Goal: Task Accomplishment & Management: Manage account settings

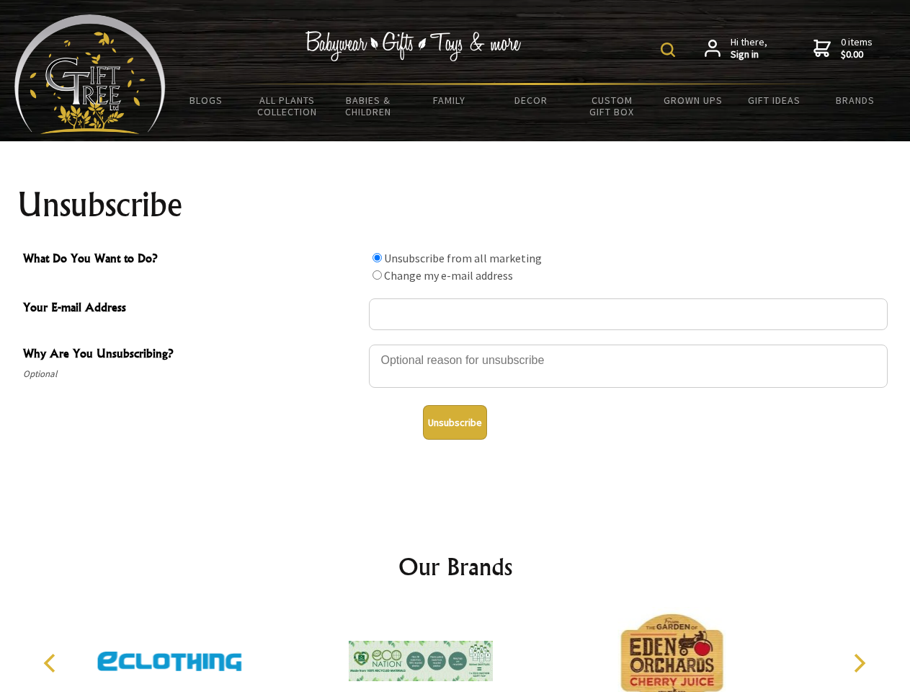
click at [670, 50] on img at bounding box center [668, 50] width 14 height 14
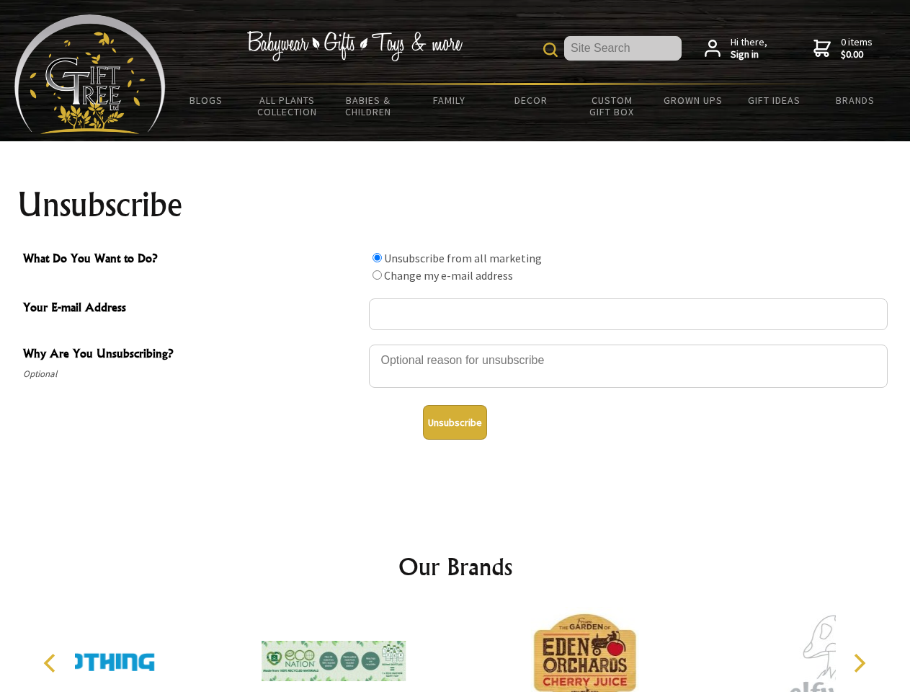
click at [455, 344] on div at bounding box center [628, 368] width 519 height 50
click at [377, 257] on input "What Do You Want to Do?" at bounding box center [377, 257] width 9 height 9
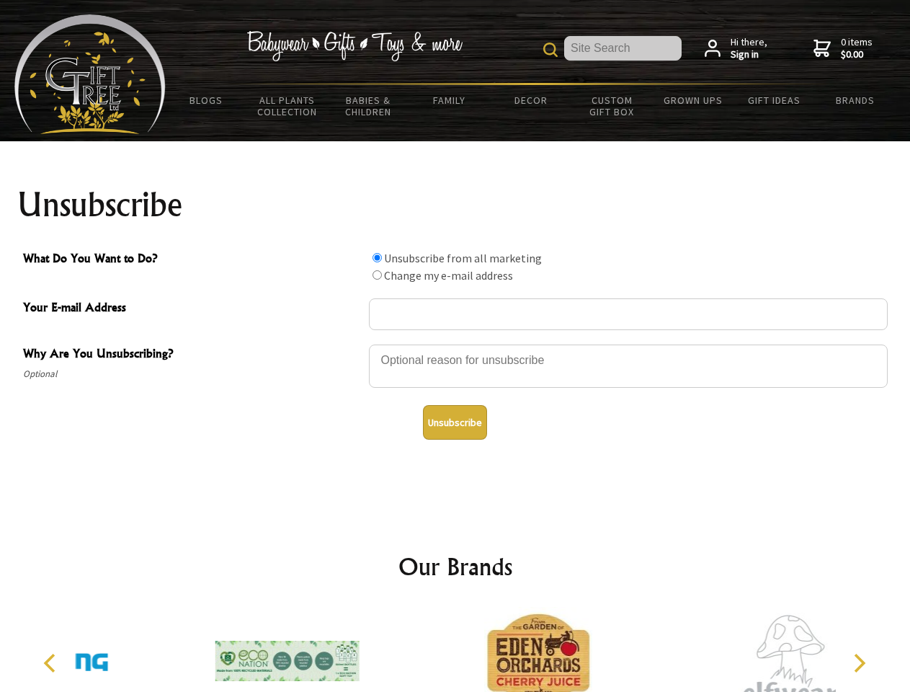
click at [377, 275] on input "What Do You Want to Do?" at bounding box center [377, 274] width 9 height 9
radio input "true"
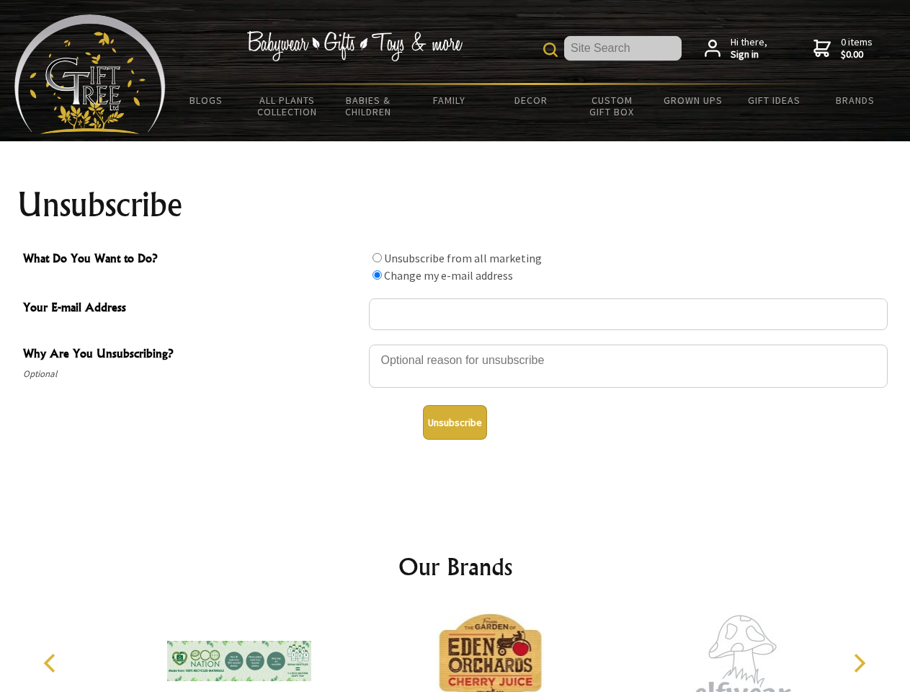
click at [455, 422] on button "Unsubscribe" at bounding box center [455, 422] width 64 height 35
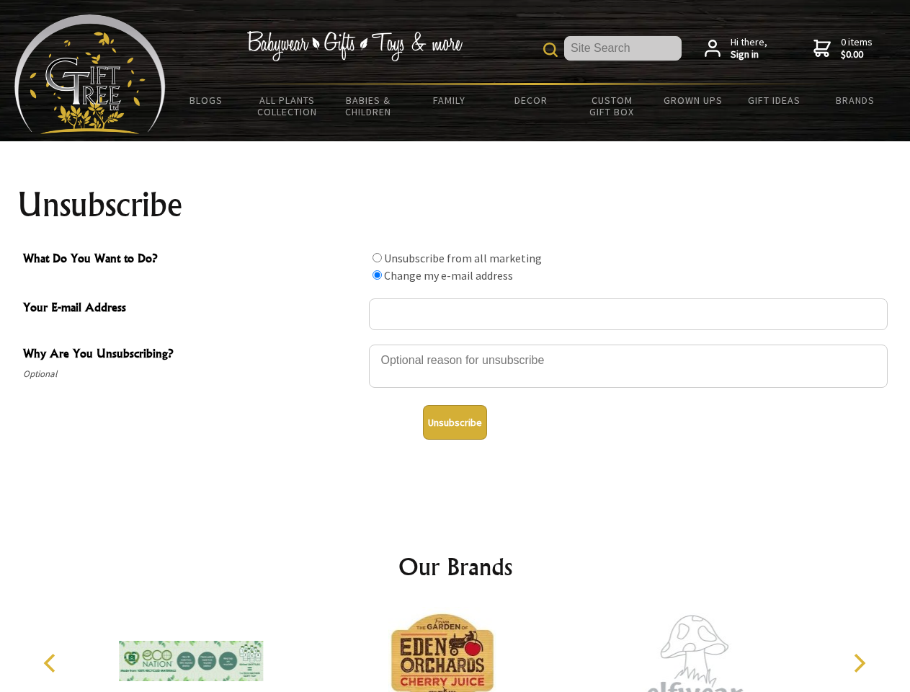
click at [455, 649] on img at bounding box center [442, 661] width 144 height 108
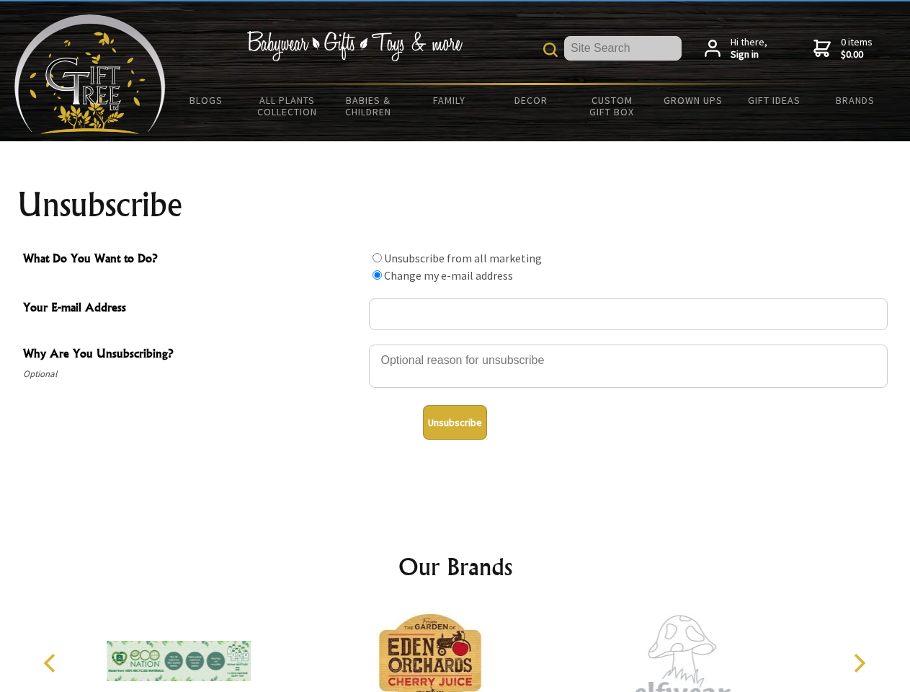
click at [52, 663] on icon "Previous" at bounding box center [51, 663] width 19 height 19
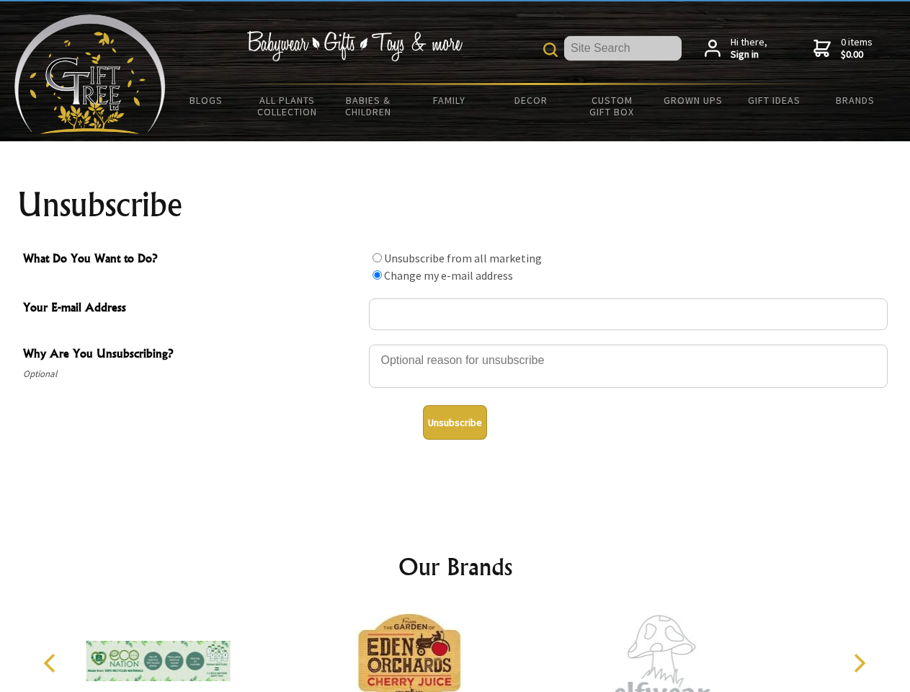
click at [859, 663] on icon "Next" at bounding box center [858, 663] width 19 height 19
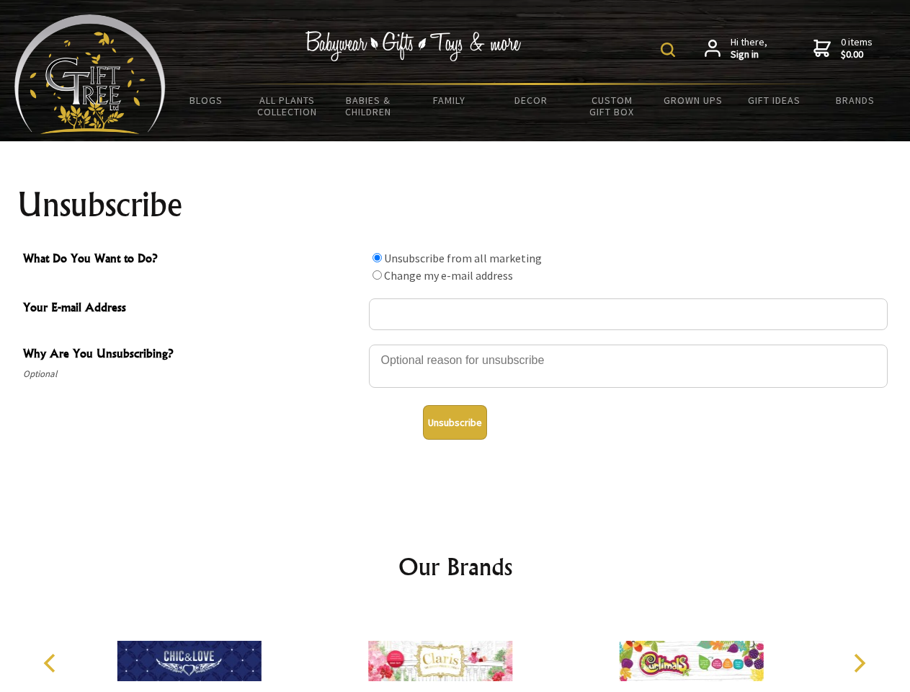
click at [670, 50] on img at bounding box center [668, 50] width 14 height 14
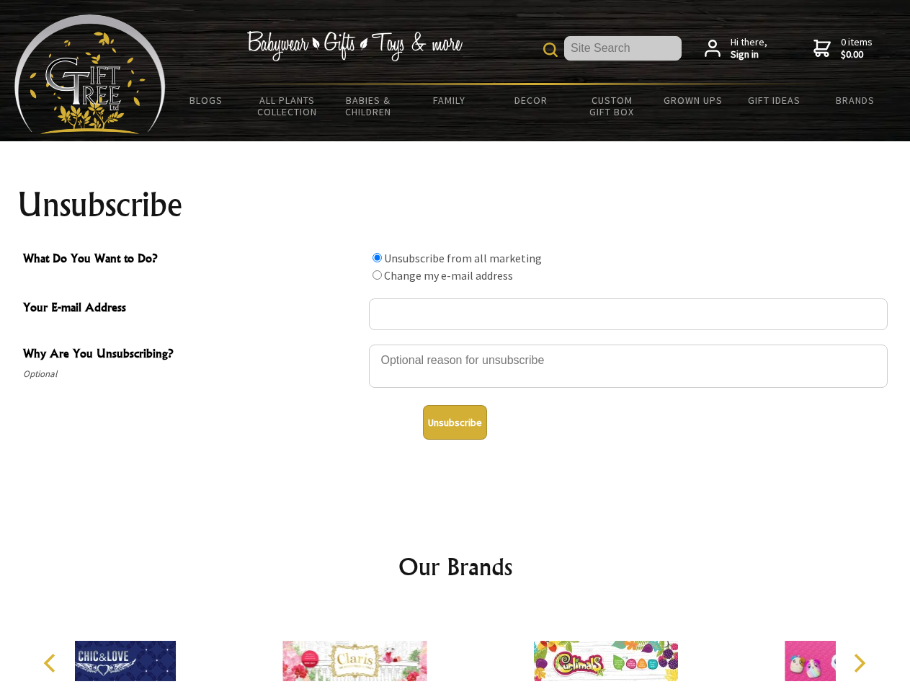
click at [455, 344] on div at bounding box center [628, 368] width 519 height 50
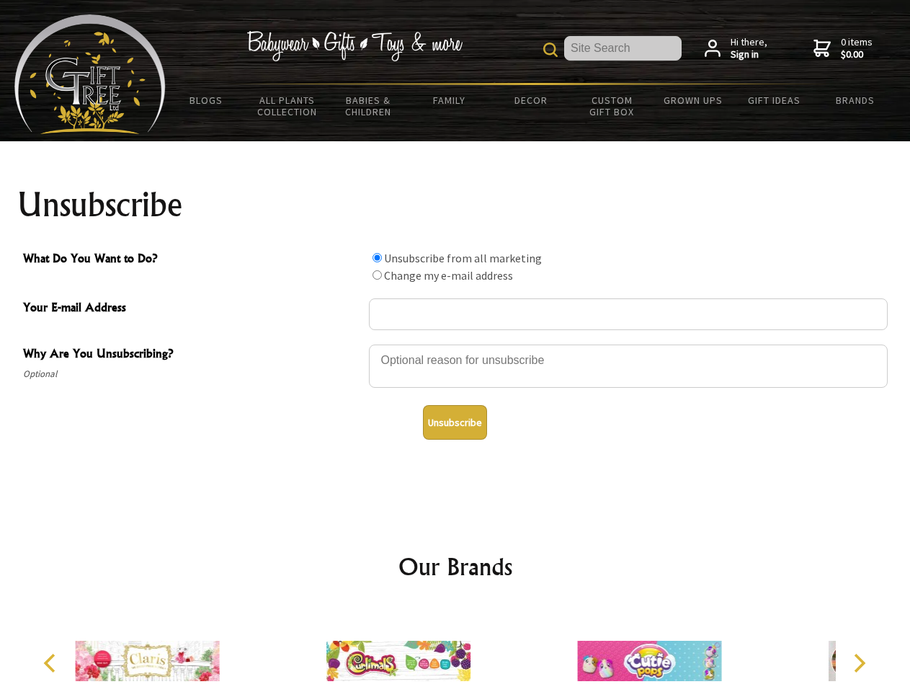
click at [377, 257] on input "What Do You Want to Do?" at bounding box center [377, 257] width 9 height 9
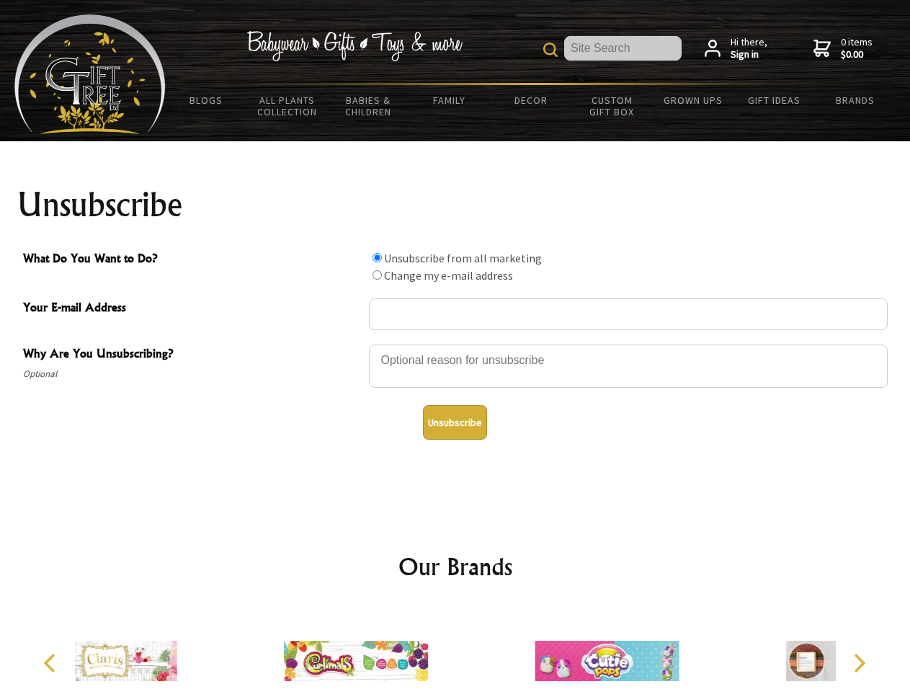
click at [377, 275] on input "What Do You Want to Do?" at bounding box center [377, 274] width 9 height 9
radio input "true"
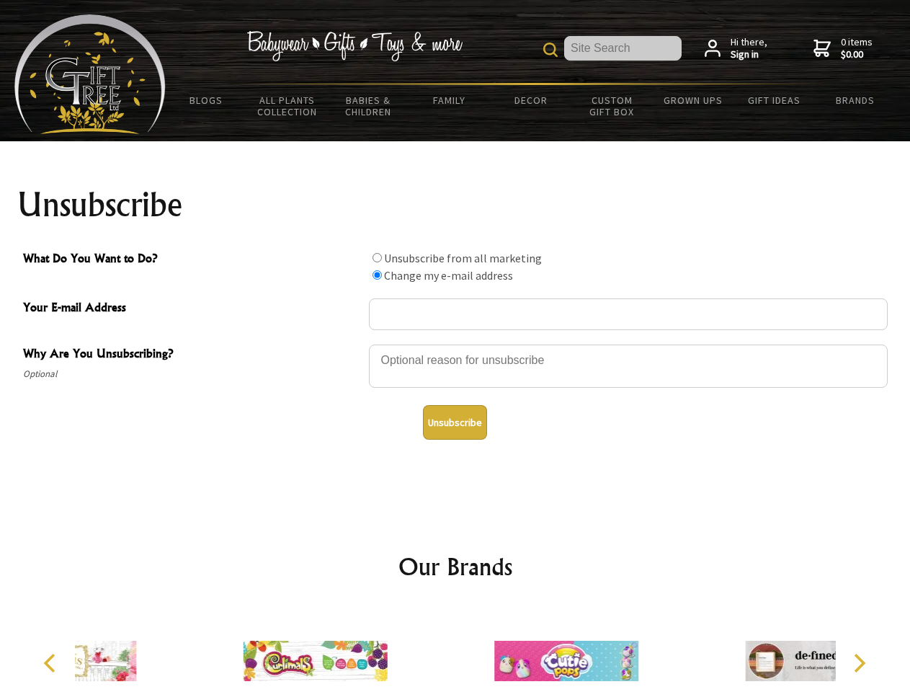
click at [455, 422] on button "Unsubscribe" at bounding box center [455, 422] width 64 height 35
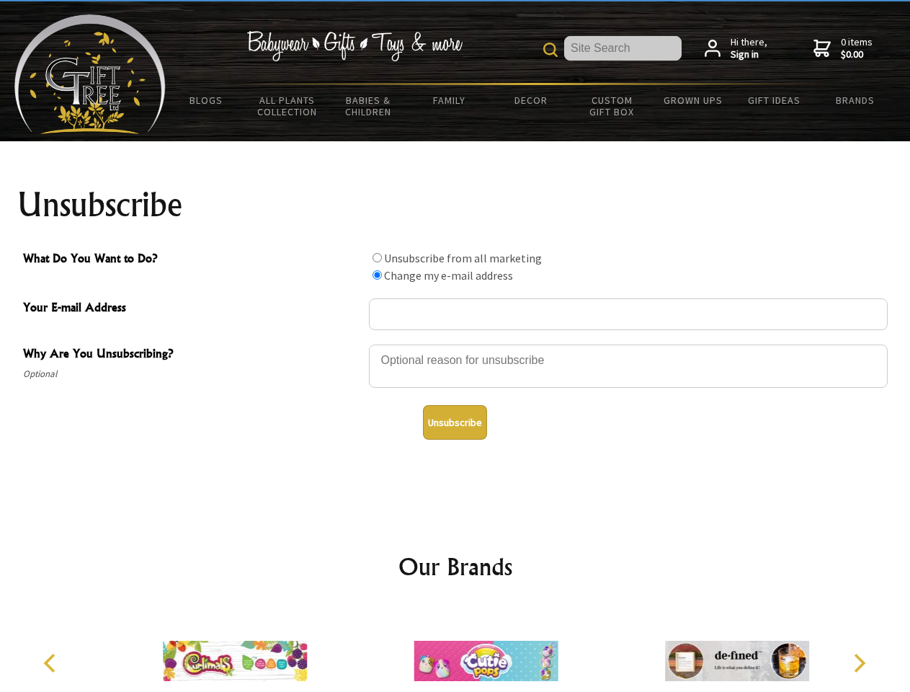
click at [52, 663] on icon "Previous" at bounding box center [51, 663] width 19 height 19
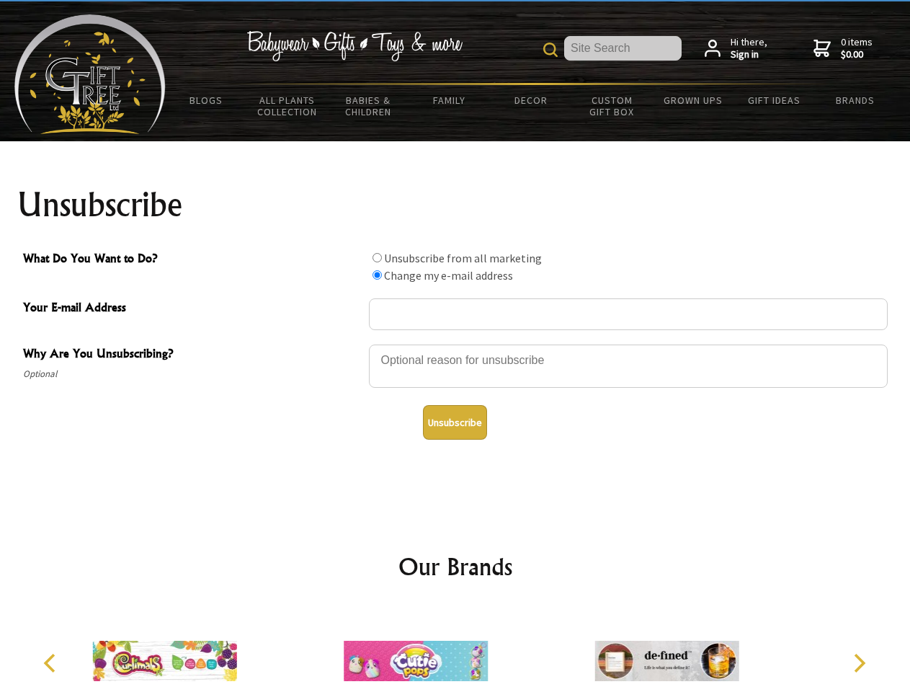
click at [859, 663] on icon "Next" at bounding box center [858, 663] width 19 height 19
